Goal: Task Accomplishment & Management: Use online tool/utility

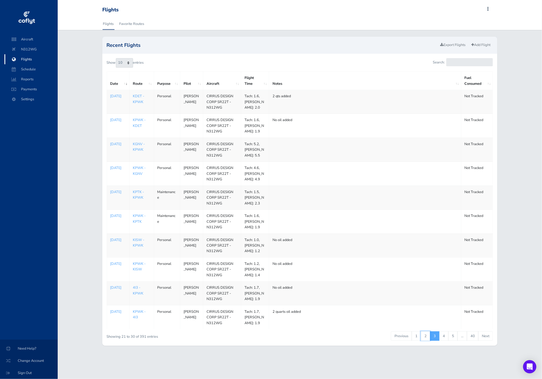
click at [423, 336] on link "2" at bounding box center [425, 336] width 9 height 9
click at [115, 219] on p "[DATE]" at bounding box center [118, 216] width 16 height 6
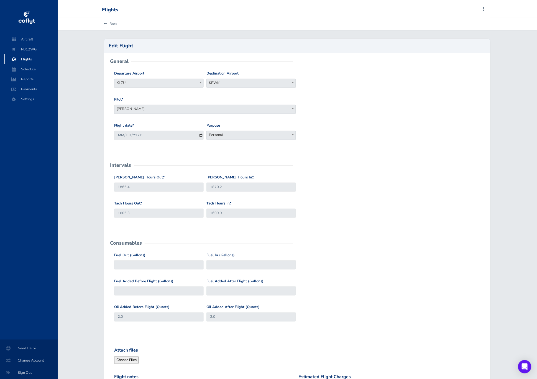
click at [135, 84] on span "KLZU" at bounding box center [158, 83] width 89 height 8
type input "lzu"
click at [108, 27] on link "Back" at bounding box center [109, 24] width 15 height 12
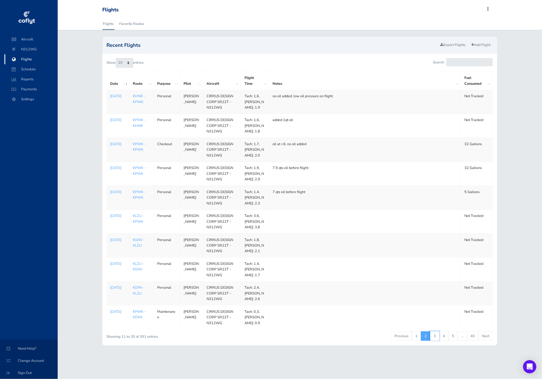
click at [434, 336] on link "3" at bounding box center [434, 336] width 9 height 9
click at [427, 337] on link "2" at bounding box center [425, 336] width 9 height 9
click at [190, 292] on td "[PERSON_NAME]" at bounding box center [191, 294] width 23 height 24
drag, startPoint x: 190, startPoint y: 292, endPoint x: 196, endPoint y: 291, distance: 5.6
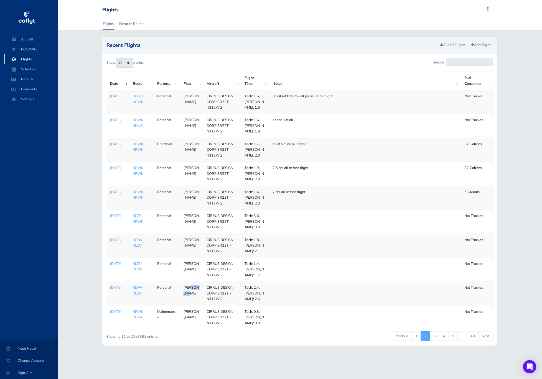
click at [196, 291] on td "[PERSON_NAME]" at bounding box center [191, 294] width 23 height 24
click at [445, 337] on link "4" at bounding box center [443, 336] width 9 height 9
click at [454, 338] on link "5" at bounding box center [452, 336] width 9 height 9
click at [454, 338] on link "6" at bounding box center [452, 336] width 9 height 9
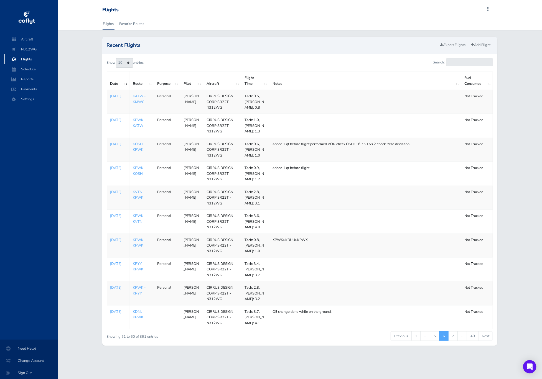
click at [454, 338] on link "7" at bounding box center [452, 336] width 9 height 9
click at [454, 338] on link "8" at bounding box center [452, 336] width 9 height 9
click at [434, 337] on link "7" at bounding box center [434, 336] width 9 height 9
click at [455, 337] on link "8" at bounding box center [452, 336] width 9 height 9
drag, startPoint x: 184, startPoint y: 142, endPoint x: 198, endPoint y: 151, distance: 16.8
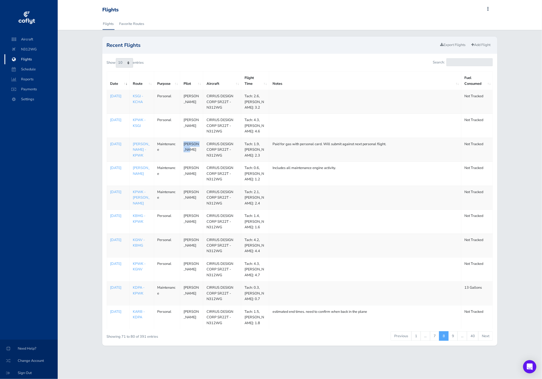
click at [198, 151] on td "[PERSON_NAME]" at bounding box center [191, 150] width 23 height 24
click at [435, 337] on link "7" at bounding box center [434, 336] width 9 height 9
